Goal: Task Accomplishment & Management: Manage account settings

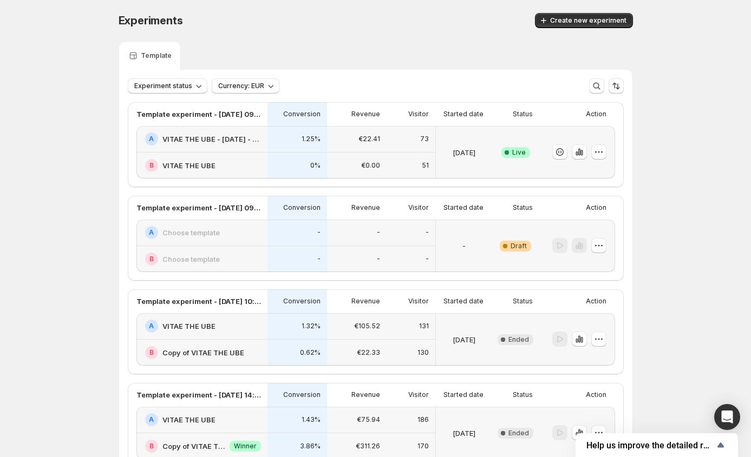
click at [375, 163] on p "€0.00" at bounding box center [370, 165] width 19 height 9
click at [604, 247] on icon "button" at bounding box center [598, 245] width 11 height 11
click at [580, 344] on span "Delete" at bounding box center [582, 341] width 22 height 9
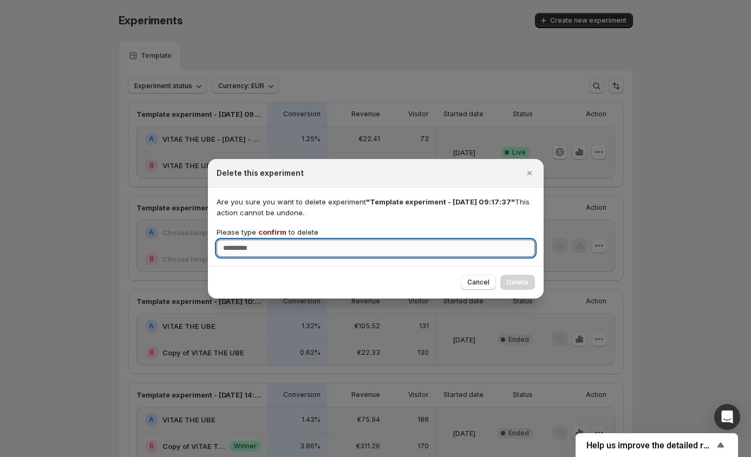
click at [381, 247] on input "Please type confirm to delete" at bounding box center [376, 248] width 318 height 17
type input "*******"
click at [531, 283] on button "Delete" at bounding box center [517, 282] width 35 height 15
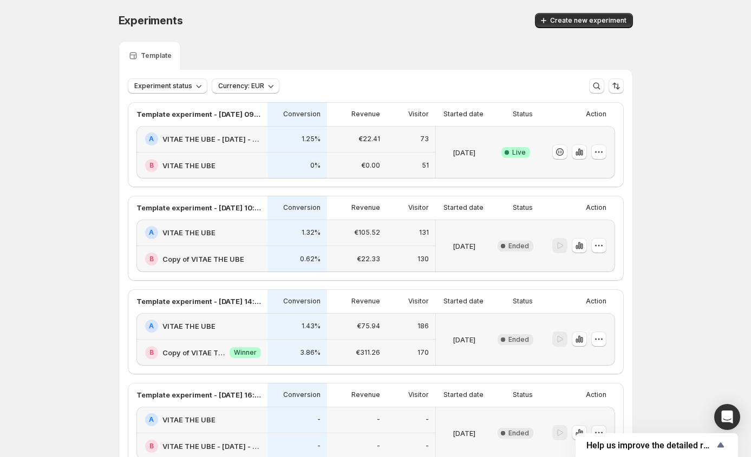
click at [470, 134] on div "[DATE]" at bounding box center [464, 153] width 48 height 40
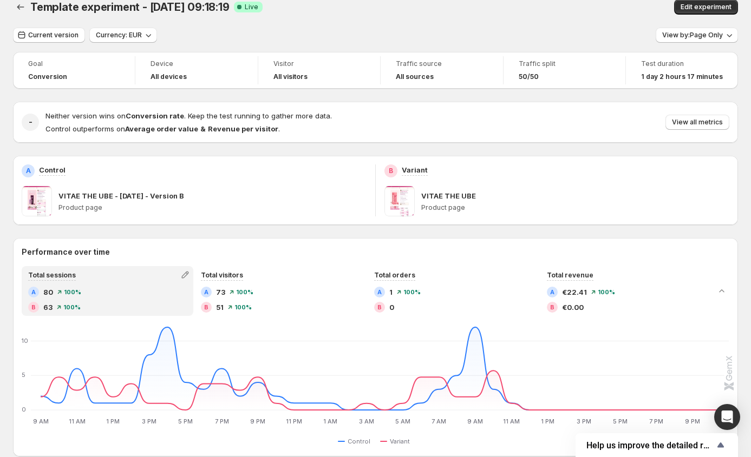
scroll to position [125, 0]
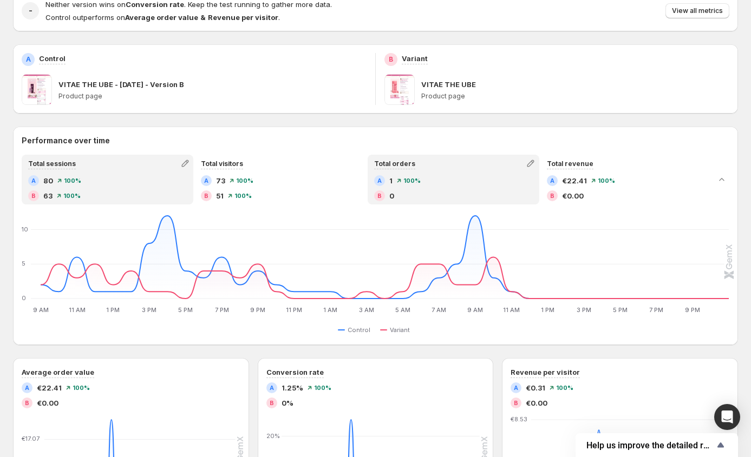
click at [465, 168] on div "Total orders" at bounding box center [453, 163] width 169 height 15
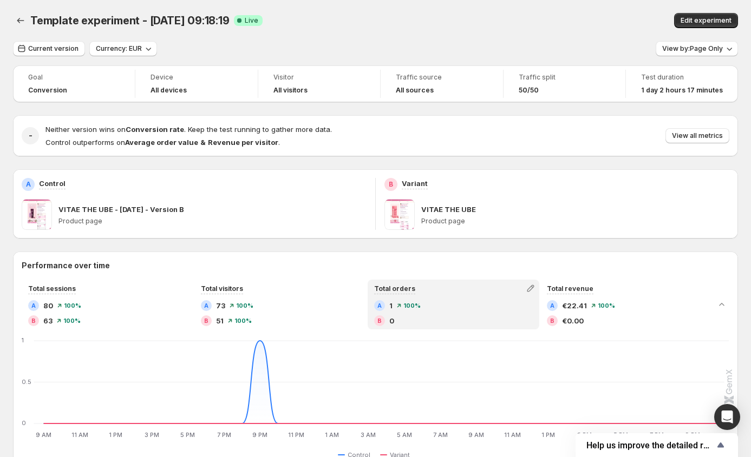
scroll to position [447, 0]
